Goal: Task Accomplishment & Management: Manage account settings

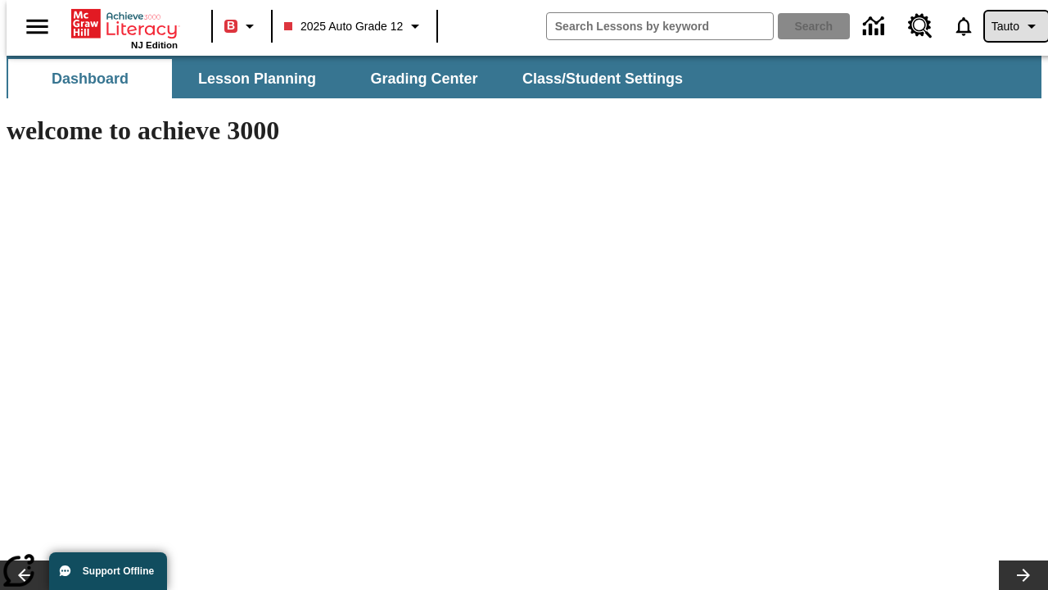
click at [1008, 26] on span "Tauto" at bounding box center [1006, 26] width 28 height 17
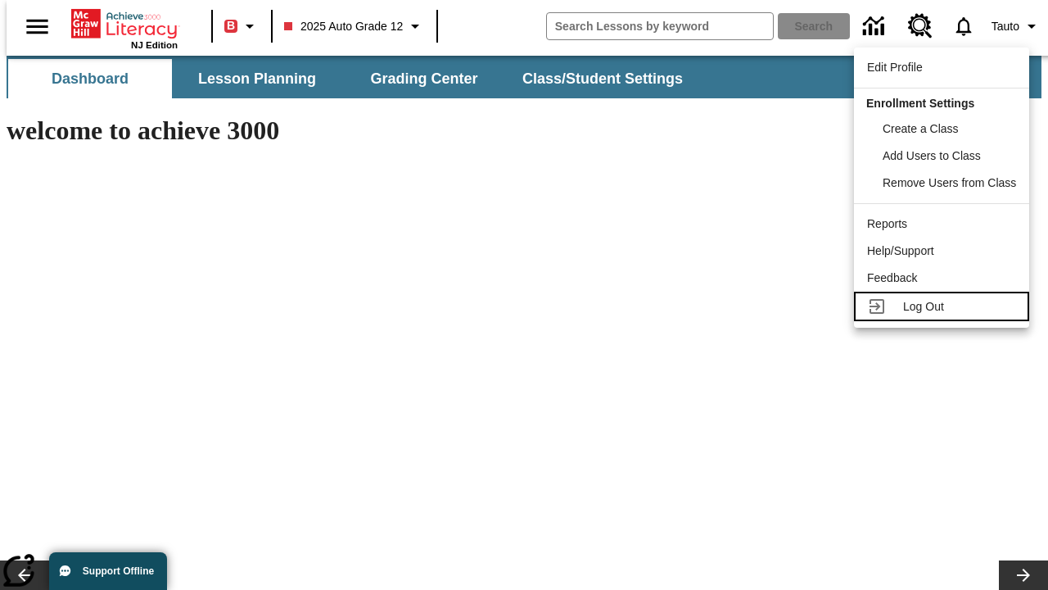
click at [944, 306] on span "Log Out" at bounding box center [923, 306] width 41 height 13
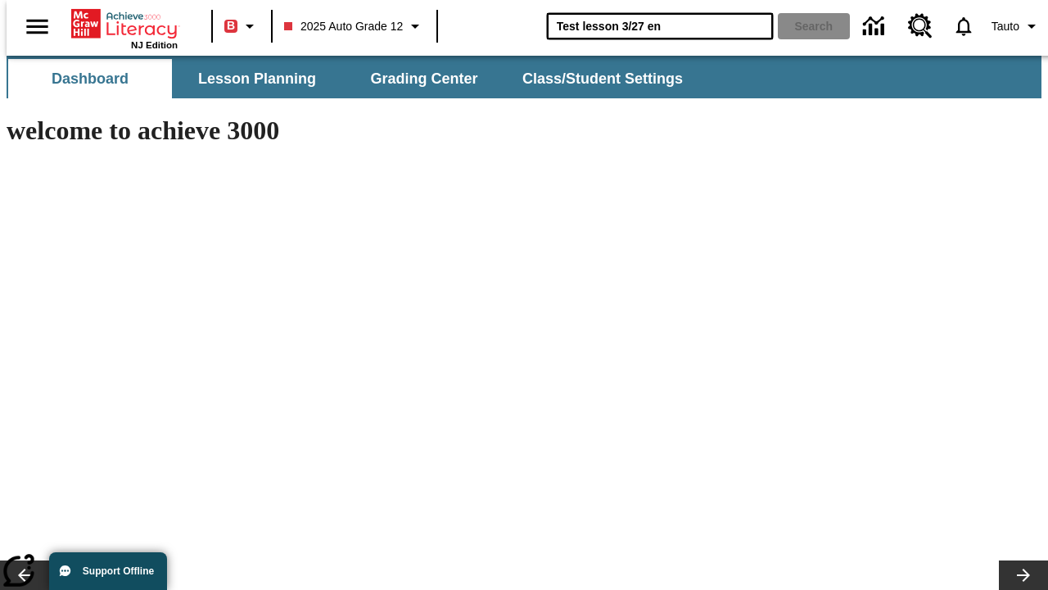
type input "Test lesson 3/27 en"
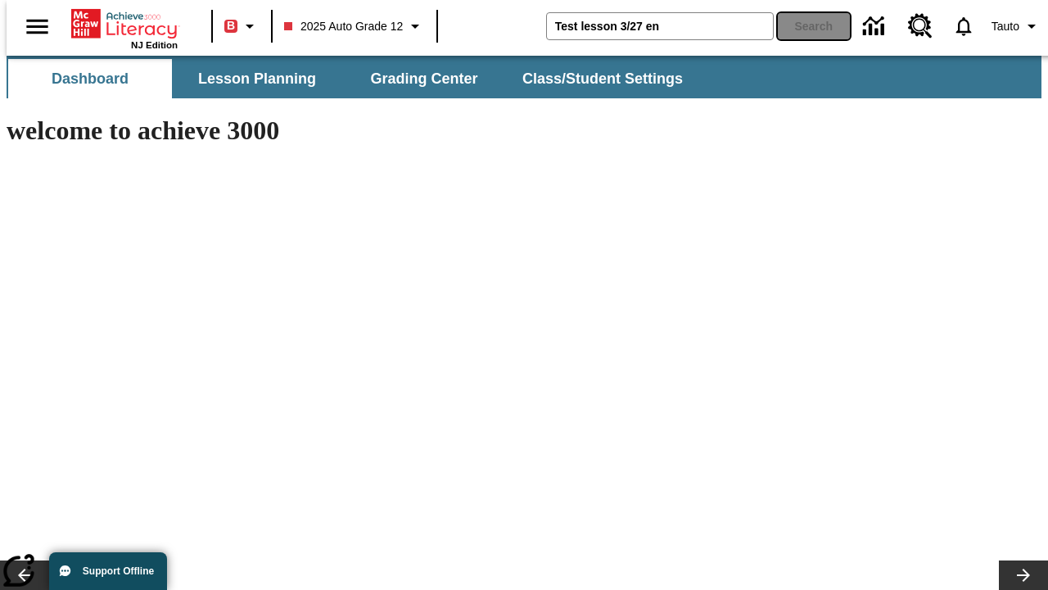
click at [804, 26] on button "Search" at bounding box center [814, 26] width 72 height 26
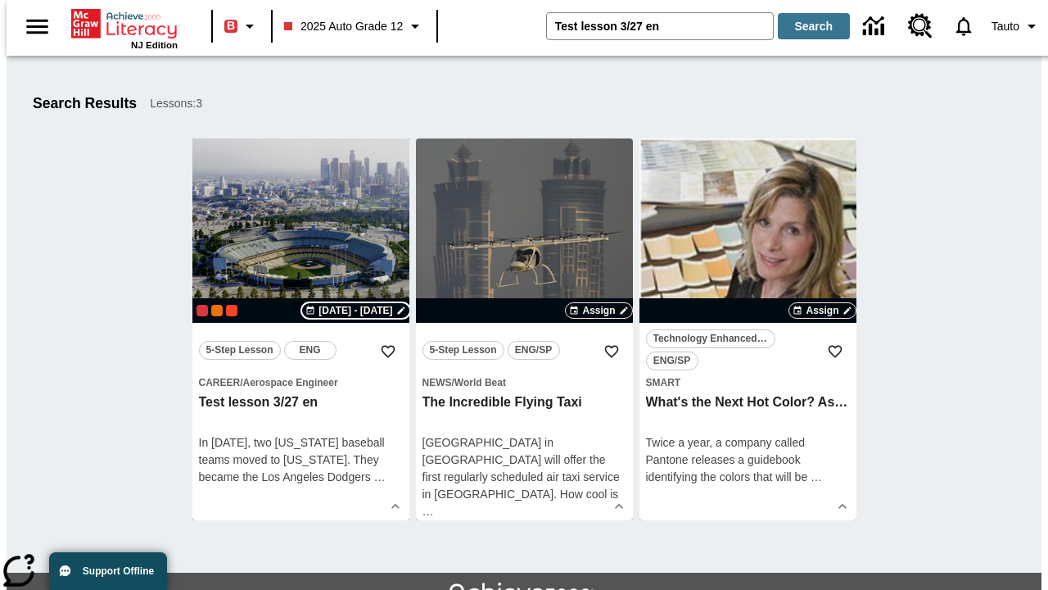
click at [357, 310] on span "Oct 07 - Oct 07" at bounding box center [356, 310] width 74 height 15
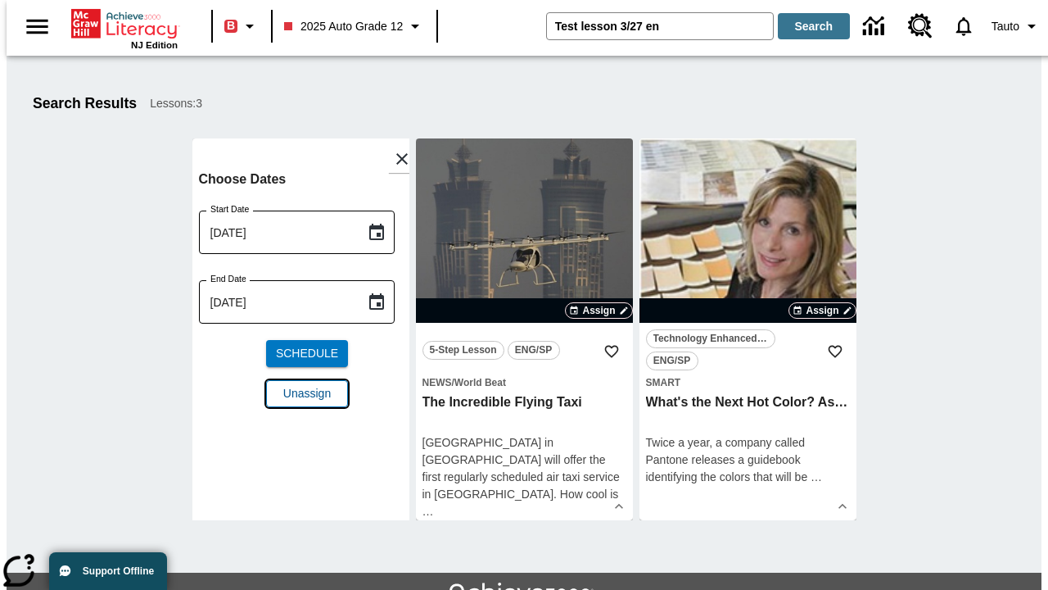
click at [301, 385] on span "Unassign" at bounding box center [306, 393] width 47 height 17
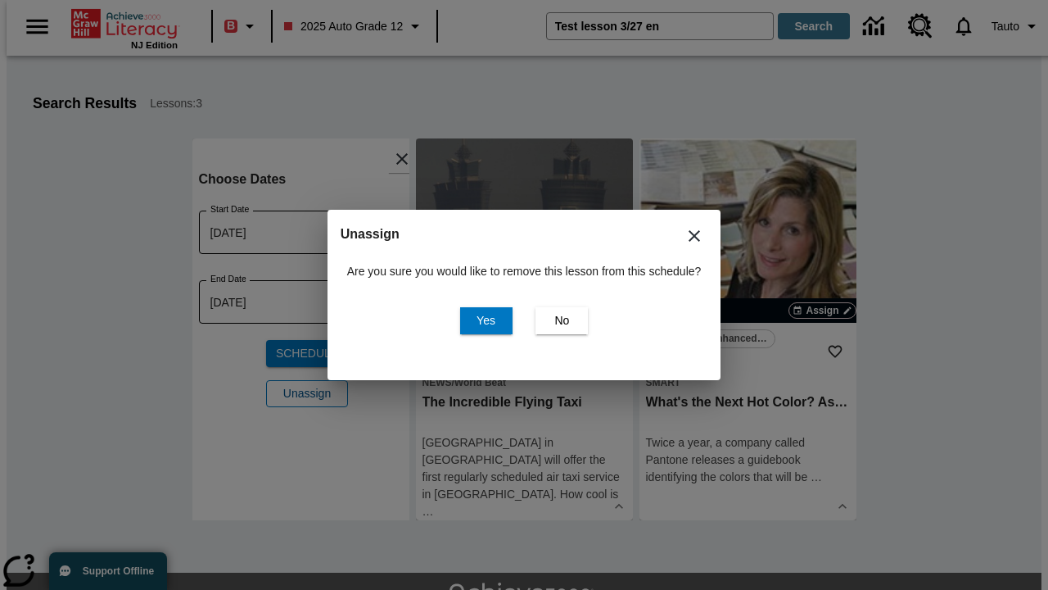
scroll to position [89, 0]
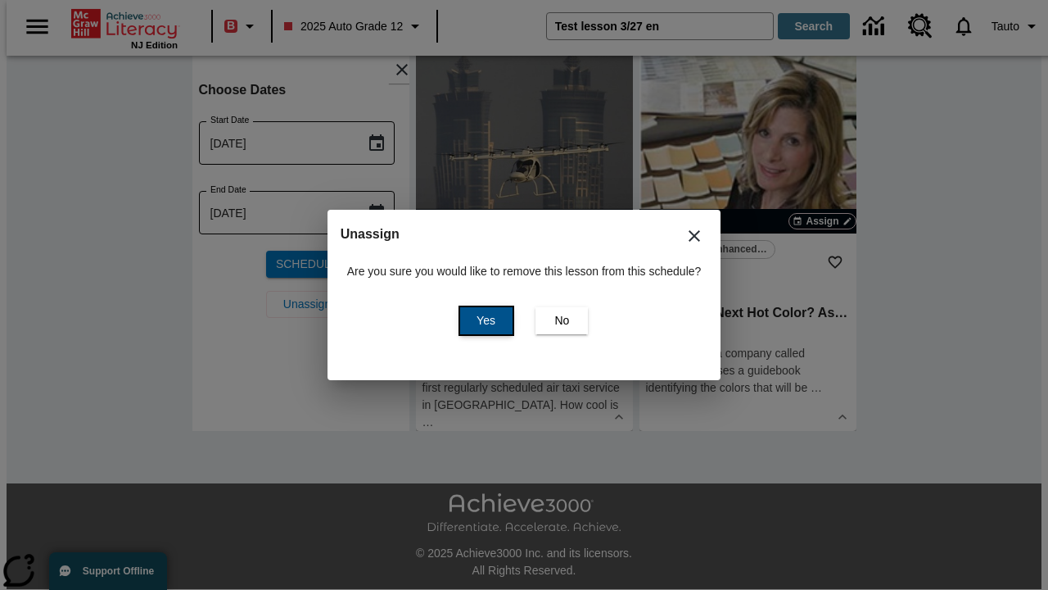
click at [483, 320] on span "Yes" at bounding box center [486, 320] width 19 height 17
